Goal: Transaction & Acquisition: Register for event/course

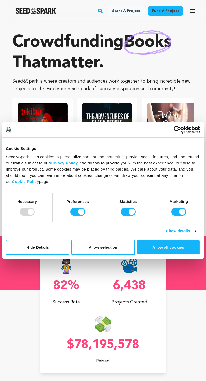
click at [166, 248] on button "Allow all cookies" at bounding box center [168, 247] width 63 height 15
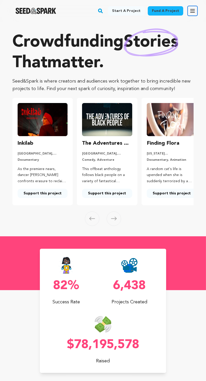
click at [192, 11] on icon "button" at bounding box center [192, 11] width 6 height 6
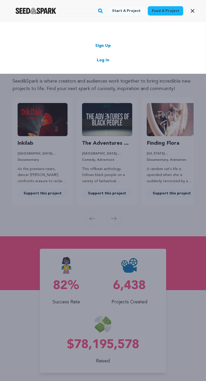
click at [106, 45] on link "Sign Up" at bounding box center [103, 46] width 16 height 6
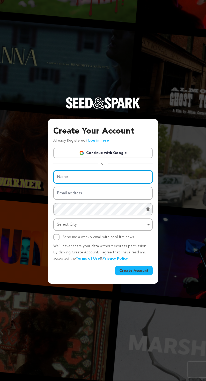
click at [92, 183] on input "Name" at bounding box center [102, 176] width 99 height 13
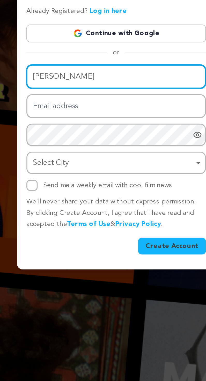
type input "Jayson momoa"
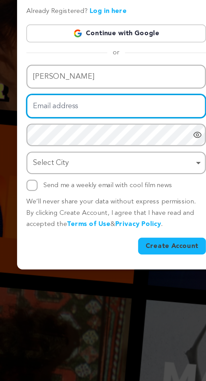
click at [70, 200] on input "Email address" at bounding box center [102, 193] width 99 height 13
type input "ahnhyoseop184@gmail.com"
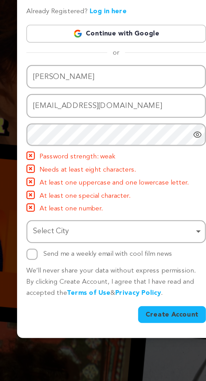
click at [148, 192] on icon "Show password as plain text. Warning: this will display your password on the sc…" at bounding box center [147, 189] width 5 height 5
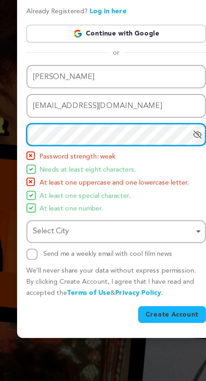
click at [127, 247] on div "Select City Remove item" at bounding box center [101, 244] width 89 height 8
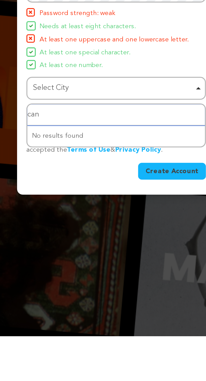
type input "cana"
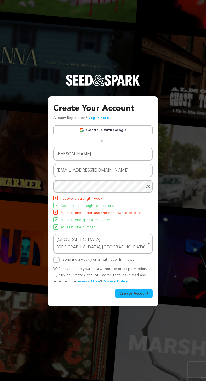
scroll to position [15, 0]
click at [54, 257] on input "Send me a weekly email with cool film news" at bounding box center [56, 260] width 6 height 6
checkbox input "true"
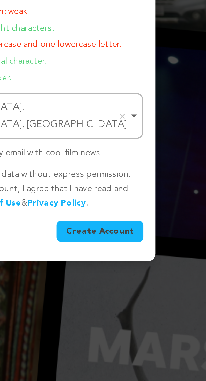
scroll to position [32, 0]
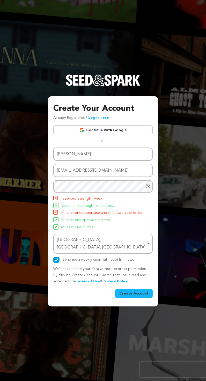
click at [120, 125] on link "Continue with Google" at bounding box center [102, 130] width 99 height 10
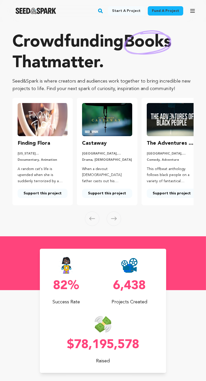
click at [169, 9] on link "Fund a project" at bounding box center [165, 10] width 35 height 9
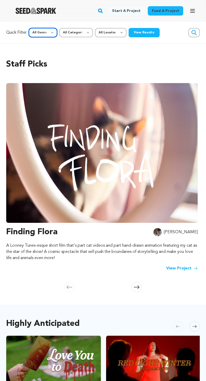
click at [43, 32] on select "All Genre Action Adventure Afrobeat Alternative Ambient Animation Bebop Big Ban…" at bounding box center [43, 32] width 28 height 9
click at [77, 31] on select "All Categories Film Feature Film Short Series Music Video Comics Artist Residen…" at bounding box center [76, 32] width 34 height 9
click at [112, 32] on select "All Location Everywhere United States Canada" at bounding box center [111, 32] width 32 height 9
click at [147, 32] on button "View Results" at bounding box center [144, 32] width 31 height 9
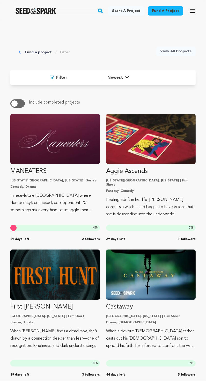
click at [137, 170] on p "Aggie Ascends" at bounding box center [151, 171] width 90 height 8
